Goal: Task Accomplishment & Management: Use online tool/utility

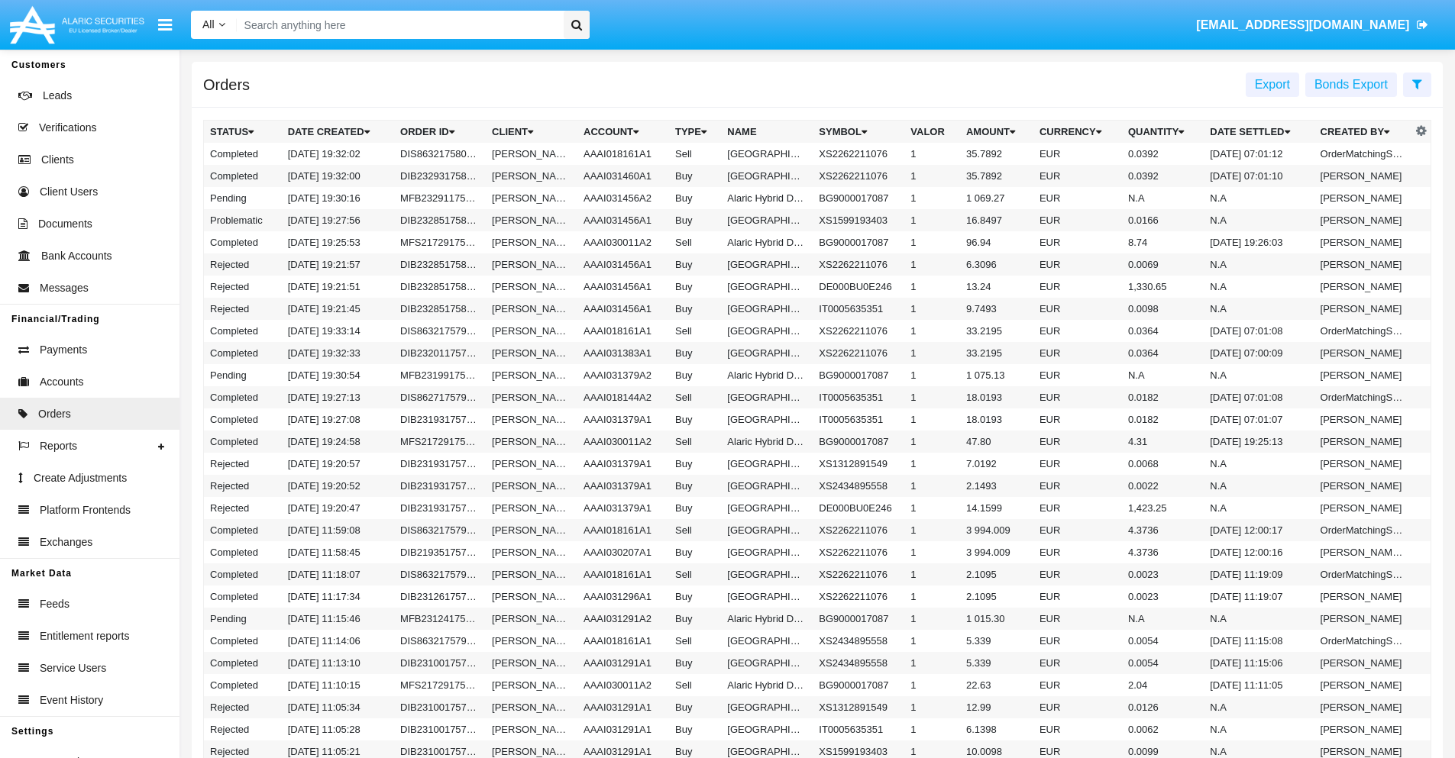
click at [1272, 84] on span "Export" at bounding box center [1272, 84] width 35 height 13
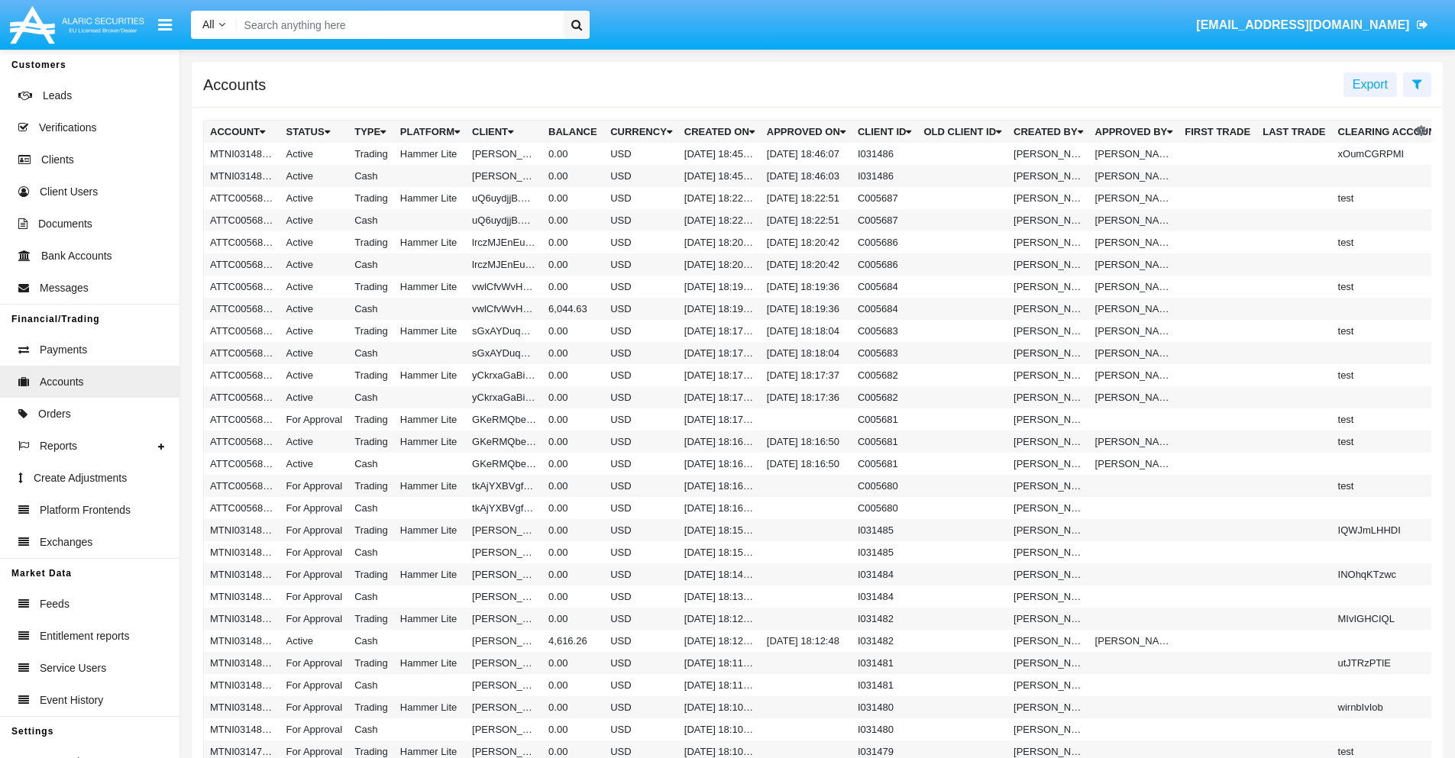
click at [1370, 84] on span "Export" at bounding box center [1370, 84] width 35 height 13
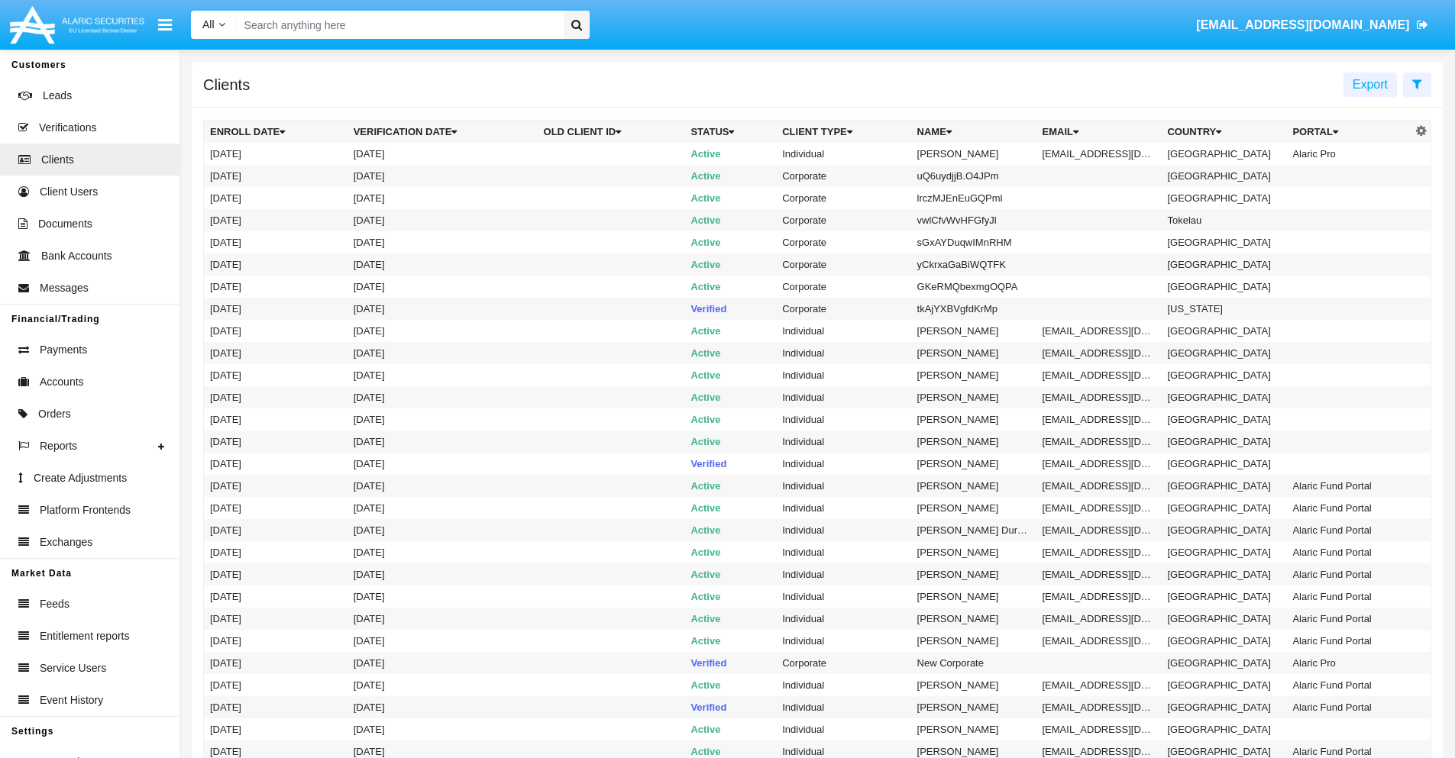
click at [1370, 84] on span "Export" at bounding box center [1370, 84] width 35 height 13
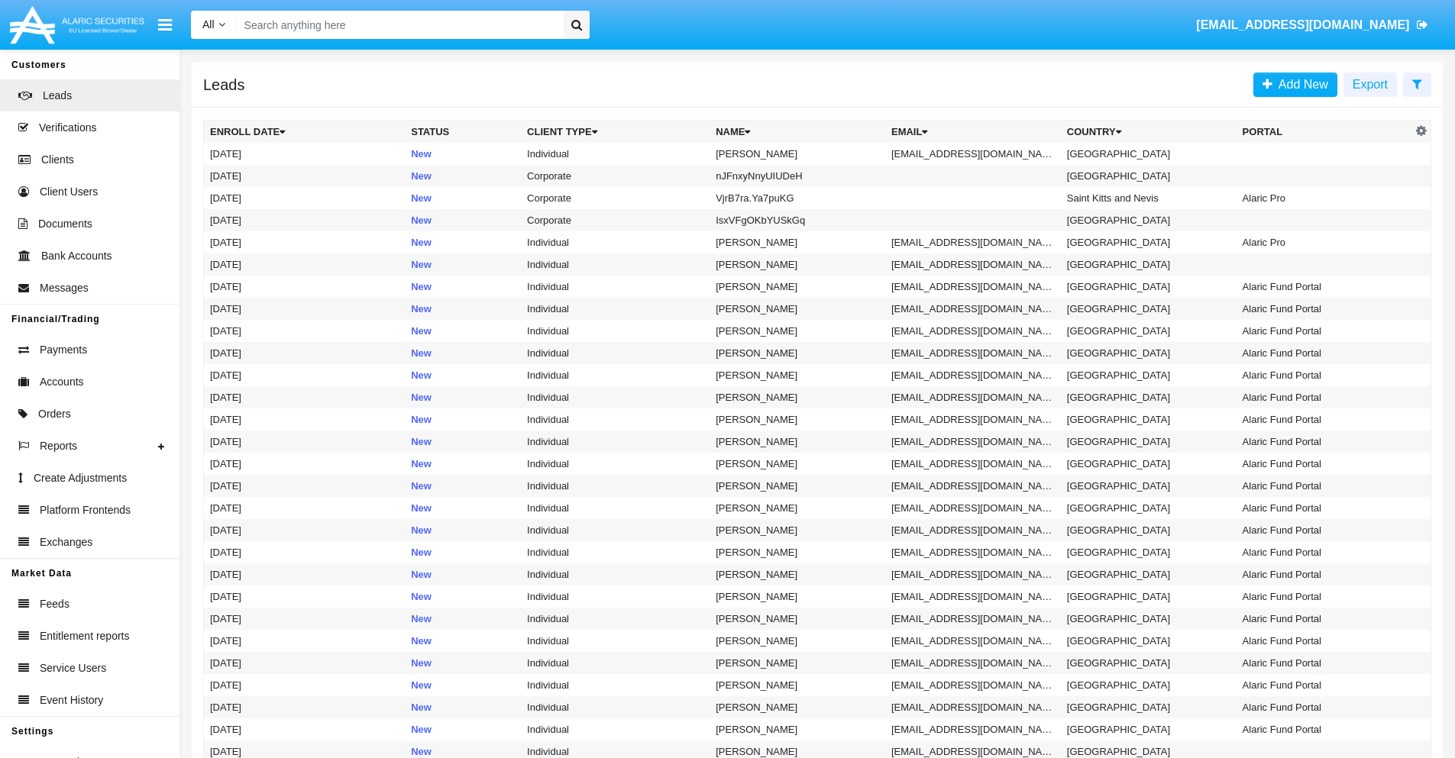
click at [1370, 84] on span "Export" at bounding box center [1370, 84] width 35 height 13
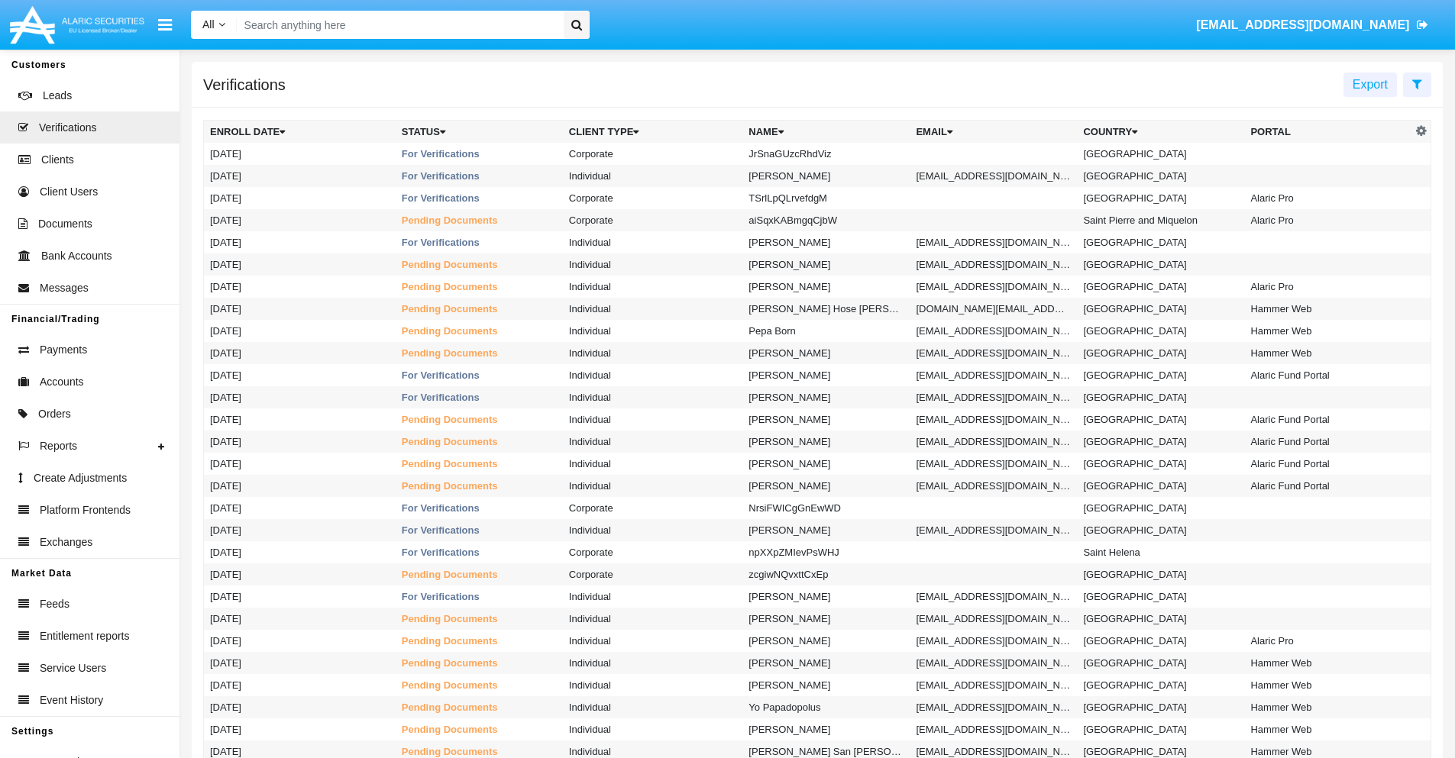
click at [1370, 84] on span "Export" at bounding box center [1370, 84] width 35 height 13
